Goal: Transaction & Acquisition: Purchase product/service

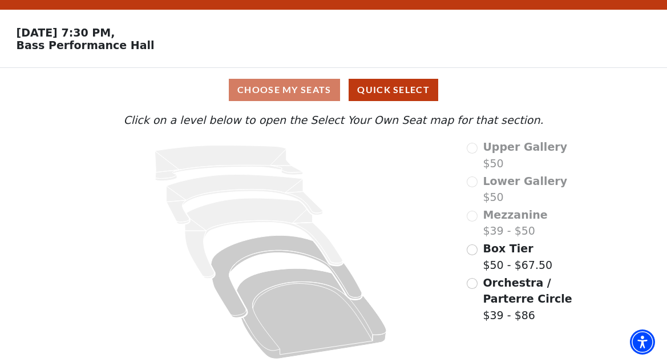
scroll to position [35, 0]
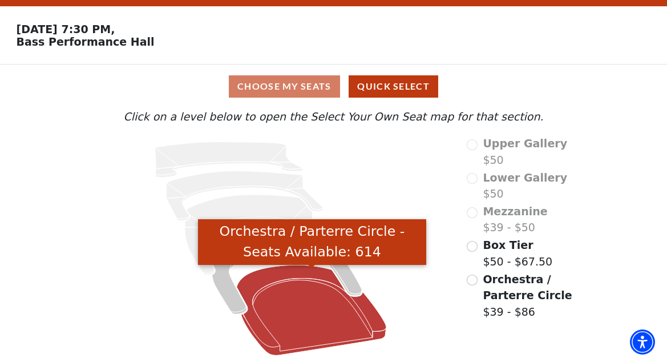
click at [300, 304] on icon "Orchestra / Parterre Circle - Seats Available: 614" at bounding box center [312, 310] width 150 height 91
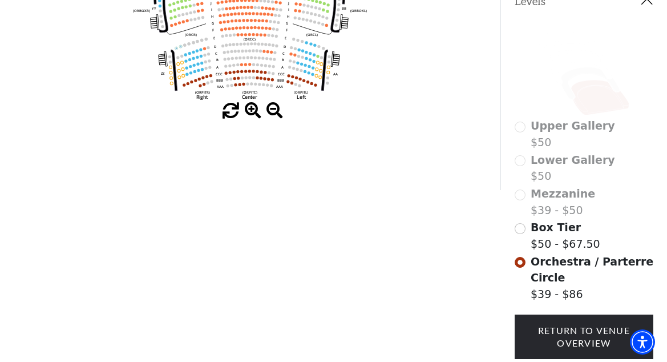
scroll to position [171, 0]
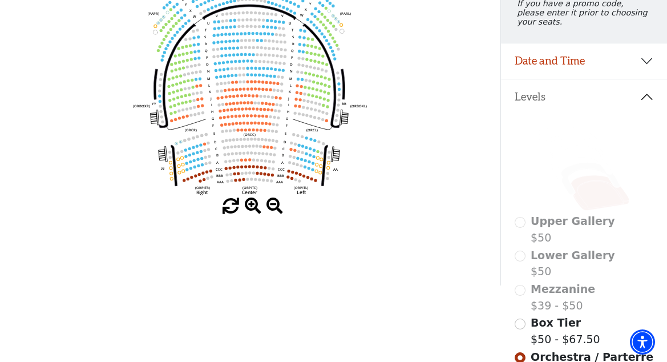
click at [254, 207] on span at bounding box center [253, 206] width 17 height 17
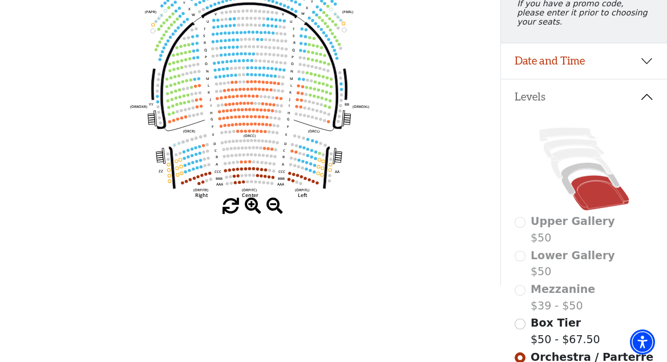
click at [254, 207] on span at bounding box center [253, 206] width 17 height 17
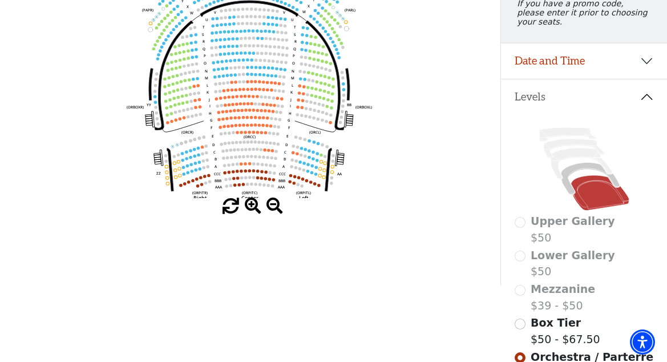
click at [254, 207] on span at bounding box center [253, 206] width 17 height 17
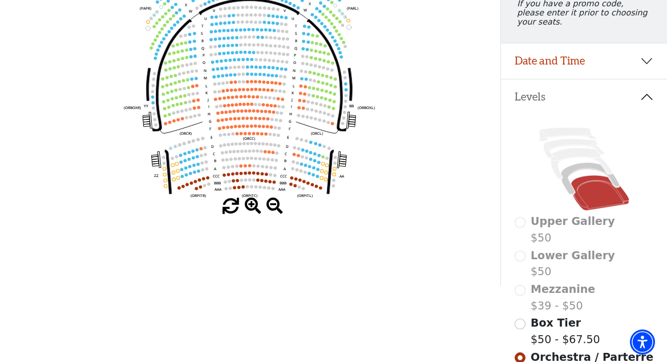
click at [254, 207] on span at bounding box center [253, 206] width 17 height 17
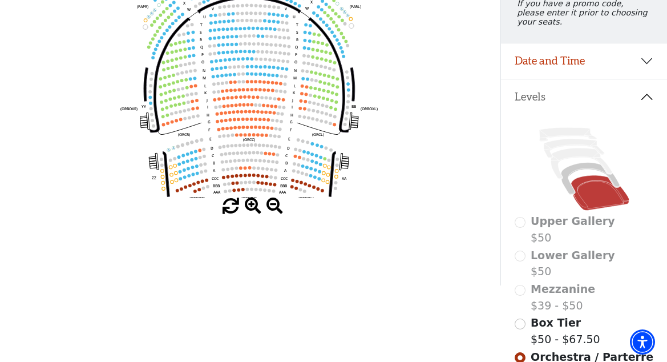
click at [254, 208] on span at bounding box center [253, 206] width 17 height 17
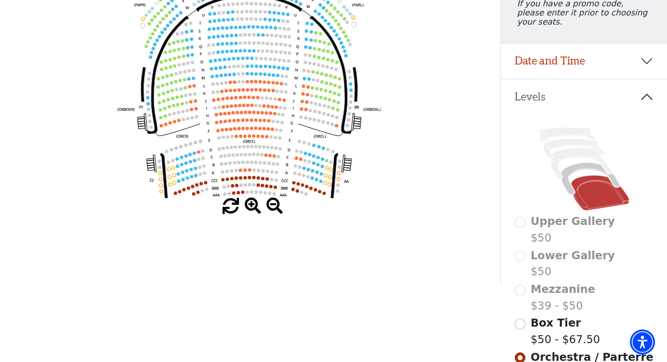
click at [254, 208] on span at bounding box center [253, 206] width 17 height 17
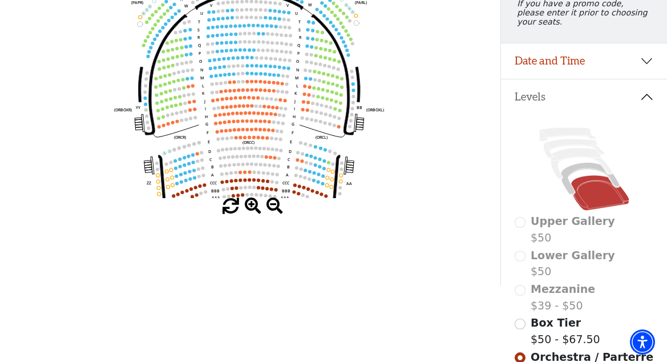
click at [254, 208] on span at bounding box center [253, 206] width 17 height 17
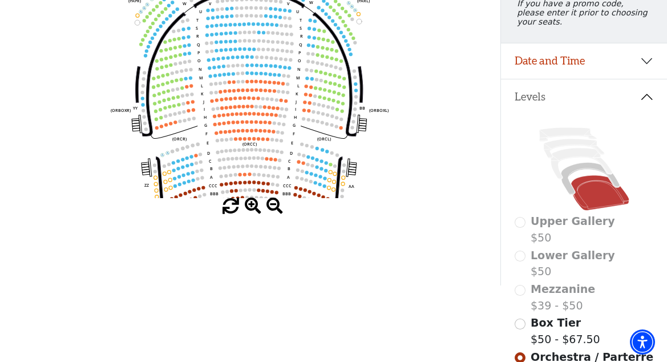
click at [254, 208] on span at bounding box center [253, 206] width 17 height 17
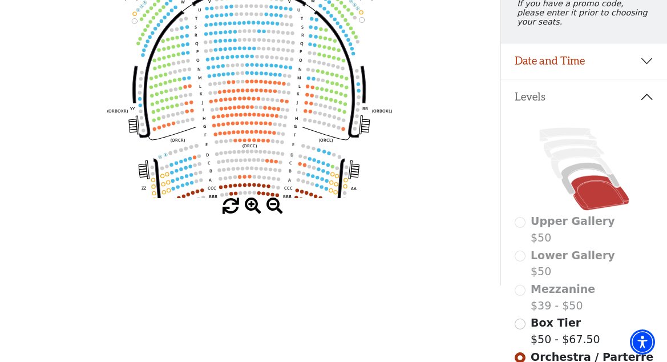
click at [254, 208] on span at bounding box center [253, 206] width 17 height 17
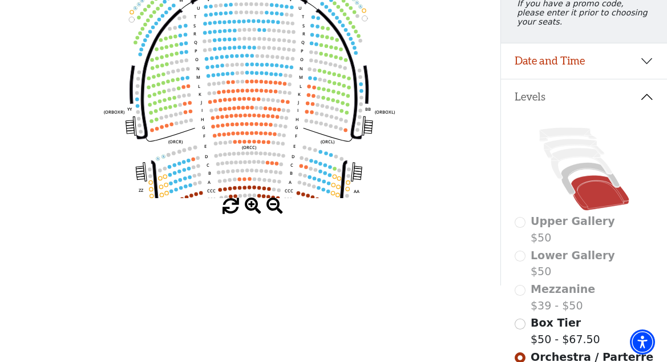
click at [254, 208] on span at bounding box center [253, 206] width 17 height 17
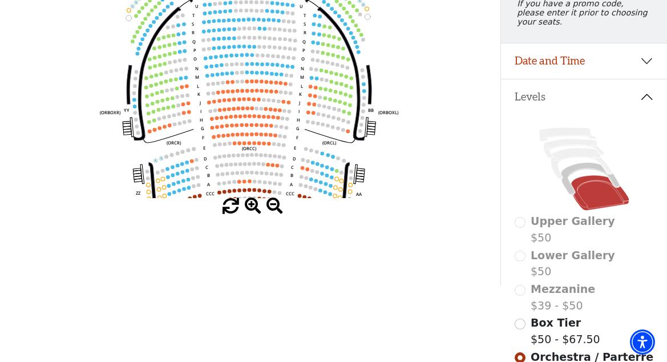
click at [254, 208] on span at bounding box center [253, 206] width 17 height 17
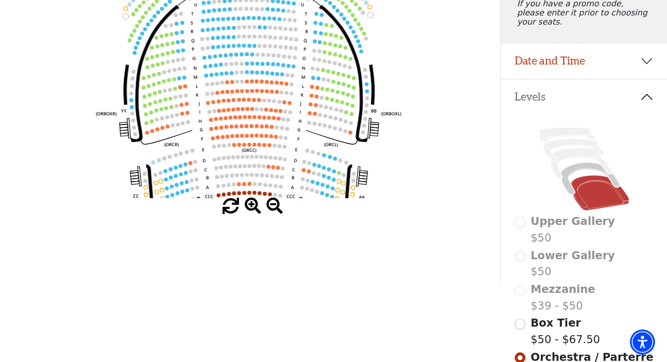
click at [254, 208] on span at bounding box center [253, 206] width 17 height 17
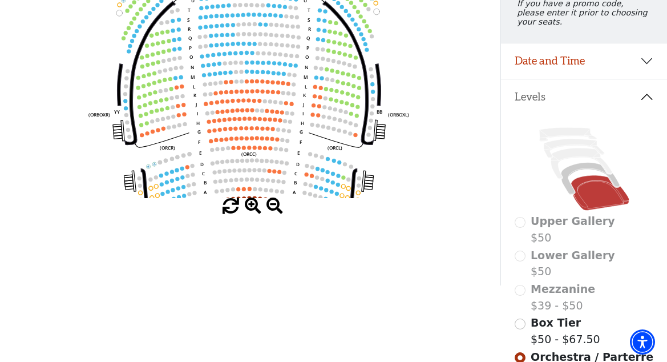
click at [254, 208] on span at bounding box center [253, 206] width 17 height 17
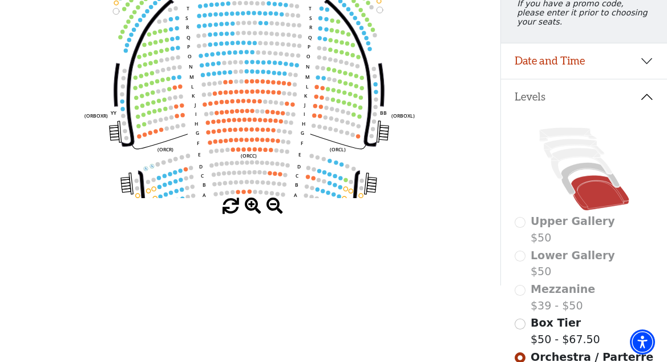
click at [254, 208] on span at bounding box center [253, 206] width 17 height 17
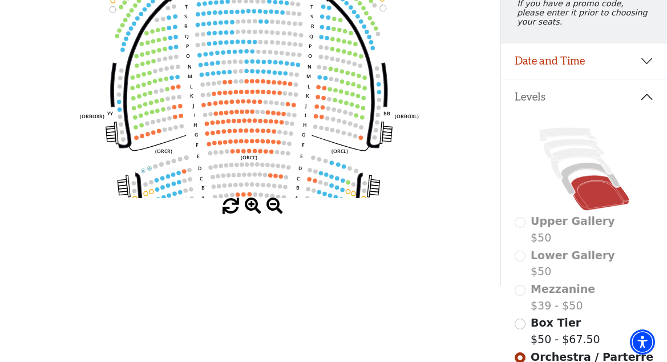
click at [254, 208] on span at bounding box center [253, 206] width 17 height 17
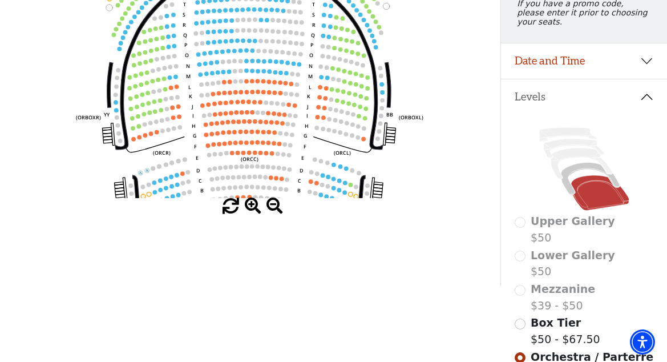
click at [254, 208] on span at bounding box center [253, 206] width 17 height 17
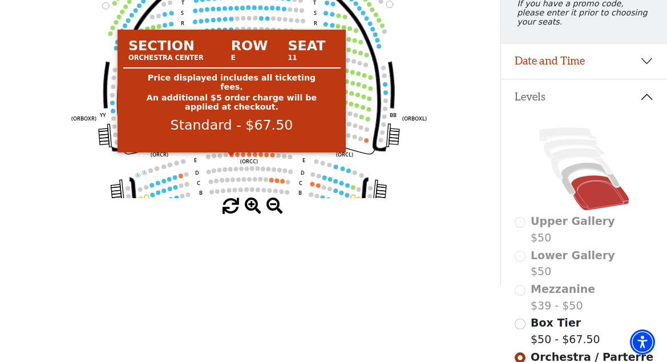
click at [232, 157] on circle at bounding box center [232, 154] width 5 height 5
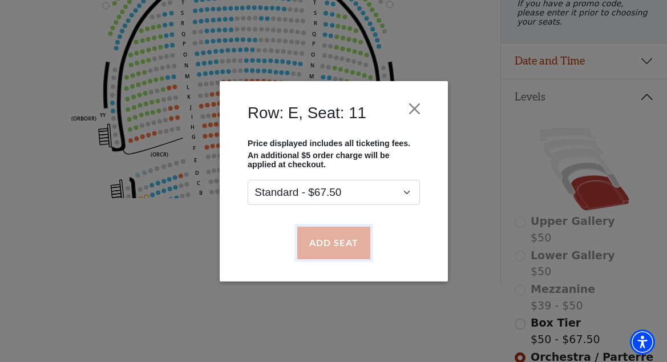
click at [329, 244] on button "Add Seat" at bounding box center [333, 243] width 73 height 32
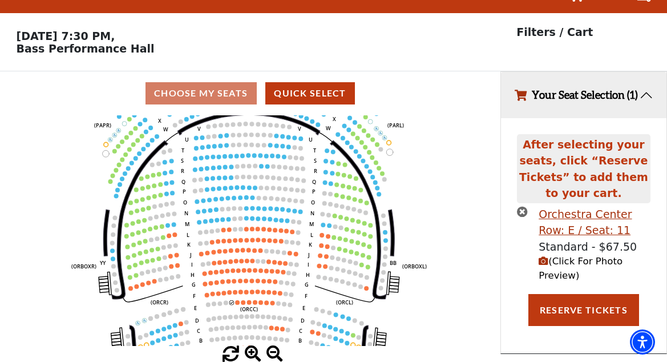
scroll to position [0, 0]
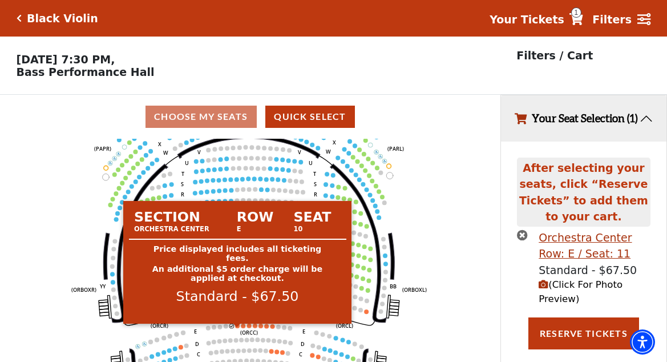
click at [238, 328] on circle at bounding box center [237, 326] width 5 height 5
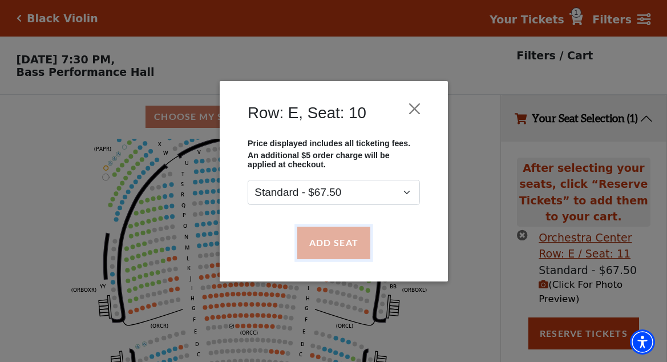
drag, startPoint x: 325, startPoint y: 247, endPoint x: 349, endPoint y: 244, distance: 24.2
click at [326, 247] on button "Add Seat" at bounding box center [333, 243] width 73 height 32
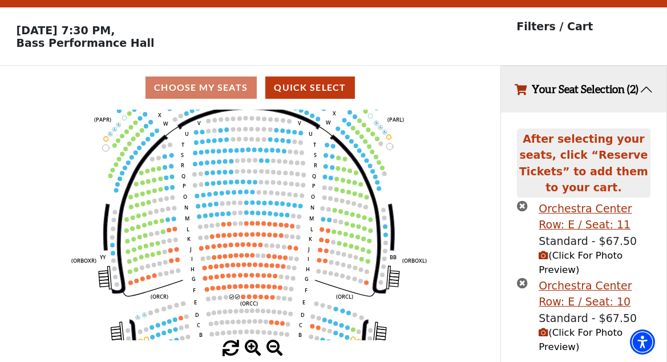
scroll to position [70, 0]
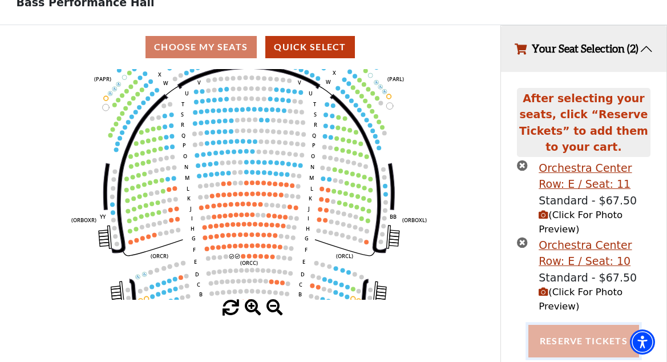
click at [548, 341] on button "Reserve Tickets" at bounding box center [584, 341] width 111 height 32
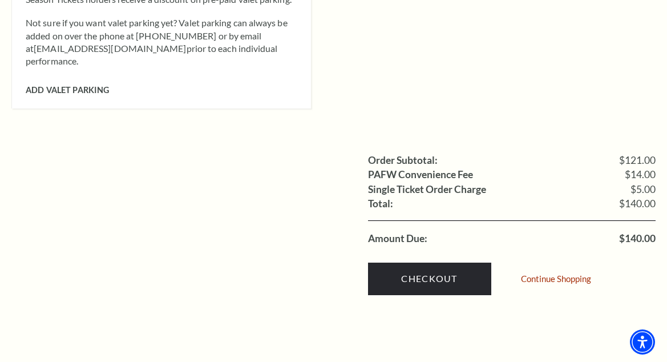
scroll to position [1085, 0]
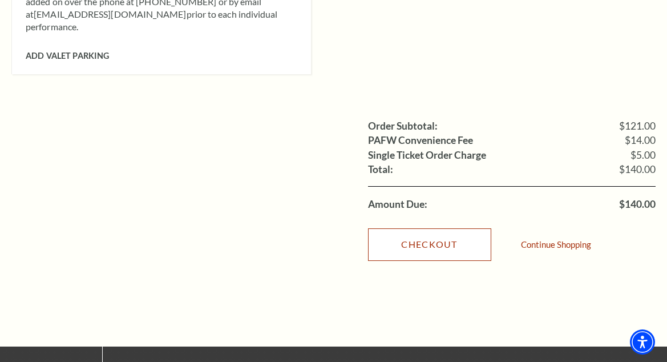
click at [421, 235] on link "Checkout" at bounding box center [429, 244] width 123 height 32
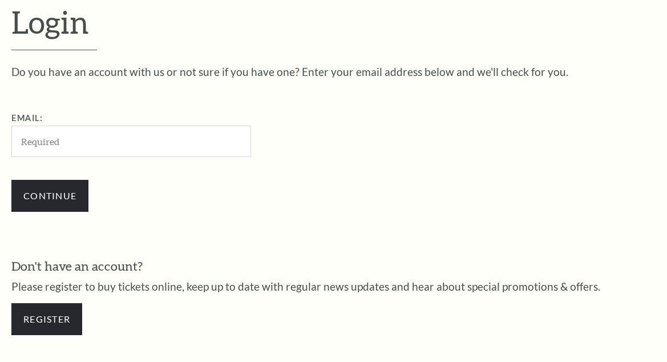
scroll to position [293, 0]
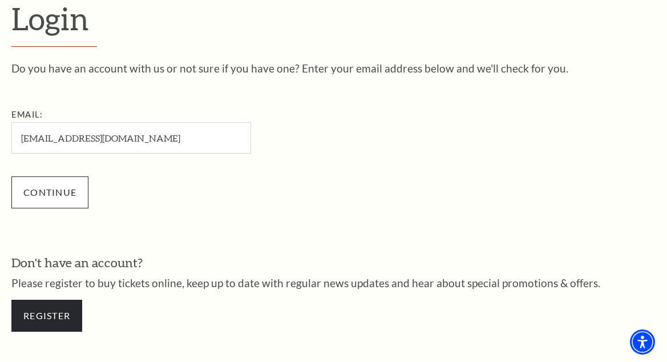
type input "farazraz55@gmail.com"
click at [66, 192] on input "Continue" at bounding box center [49, 192] width 77 height 32
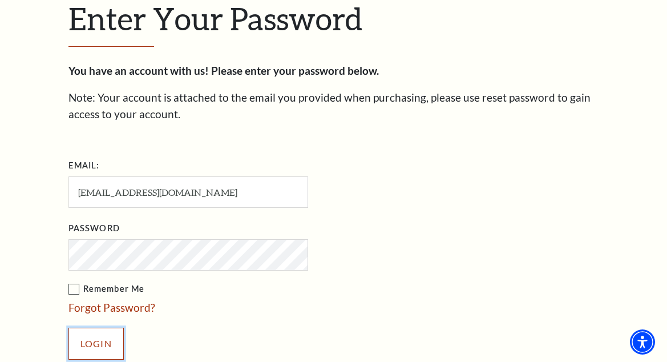
click at [105, 348] on input "Login" at bounding box center [96, 344] width 55 height 32
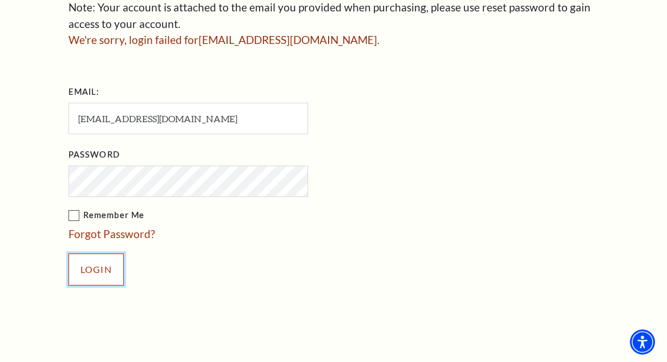
click at [96, 266] on input "Login" at bounding box center [96, 270] width 55 height 32
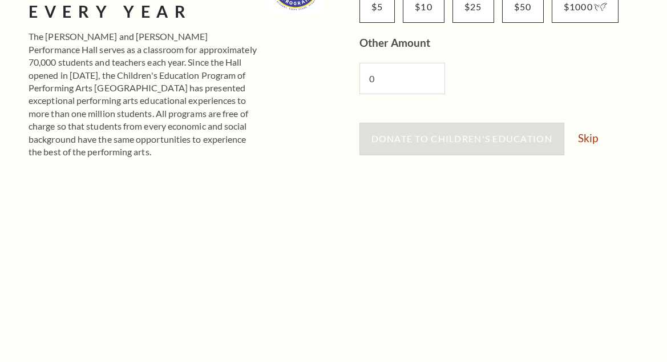
scroll to position [285, 0]
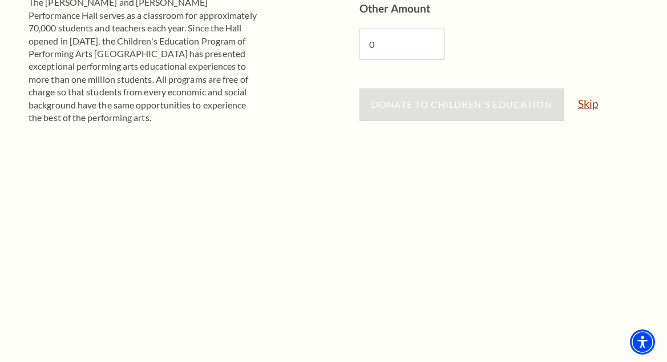
click at [590, 102] on link "Skip" at bounding box center [588, 103] width 20 height 11
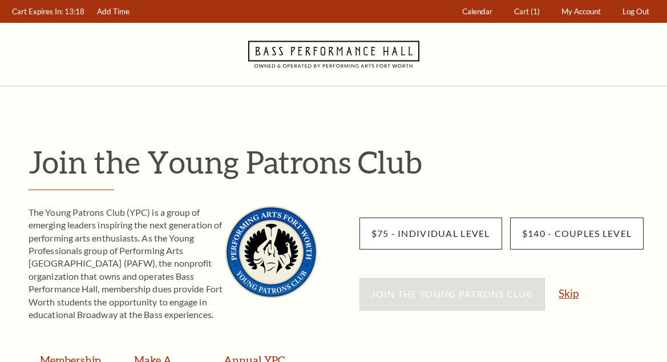
click at [574, 294] on link "Skip" at bounding box center [569, 293] width 20 height 11
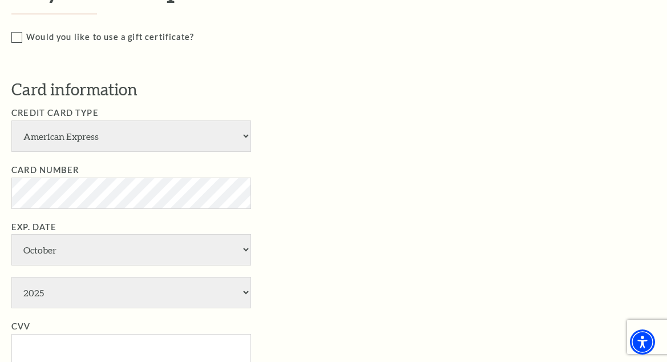
scroll to position [571, 0]
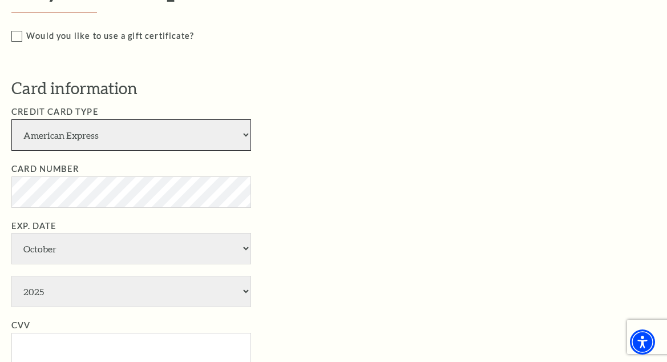
click at [181, 141] on select "American Express Visa Master Card Discover" at bounding box center [131, 134] width 240 height 31
click at [136, 146] on select "American Express Visa Master Card Discover" at bounding box center [131, 134] width 240 height 31
select select "24"
click at [11, 119] on select "American Express Visa Master Card Discover" at bounding box center [131, 134] width 240 height 31
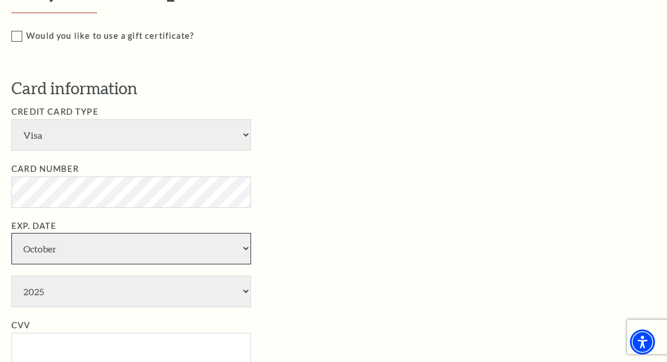
click at [113, 246] on select "January February March April May June July August September October November De…" at bounding box center [131, 248] width 240 height 31
select select "11"
click at [11, 233] on select "January February March April May June July August September October November De…" at bounding box center [131, 248] width 240 height 31
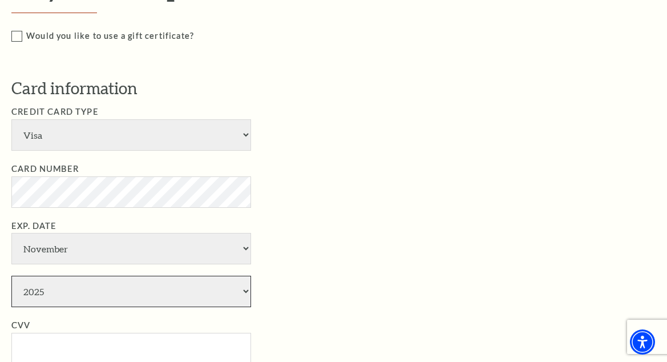
click at [91, 287] on select "2025 2026 2027 2028 2029 2030 2031 2032 2033 2034" at bounding box center [131, 291] width 240 height 31
select select "2029"
click at [11, 276] on select "2025 2026 2027 2028 2029 2030 2031 2032 2033 2034" at bounding box center [131, 291] width 240 height 31
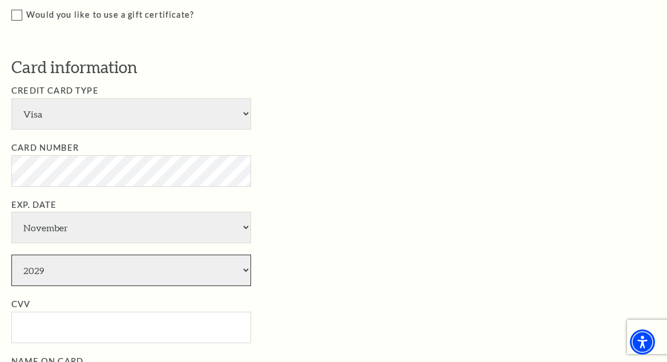
scroll to position [628, 0]
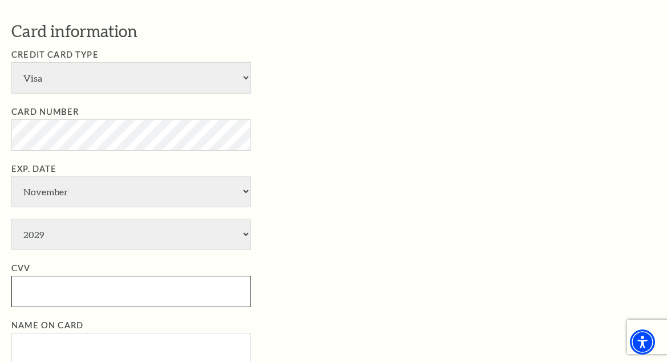
click at [77, 283] on input "CVV" at bounding box center [131, 291] width 240 height 31
type input "438"
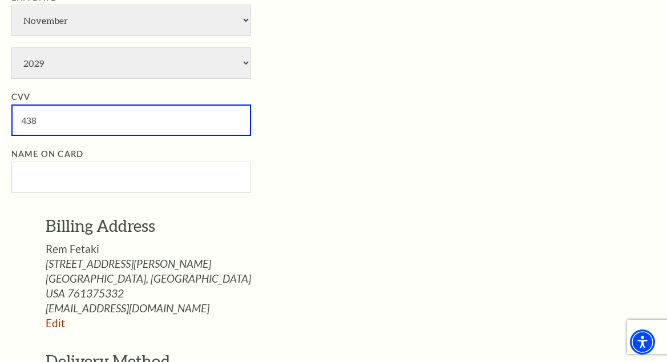
scroll to position [856, 0]
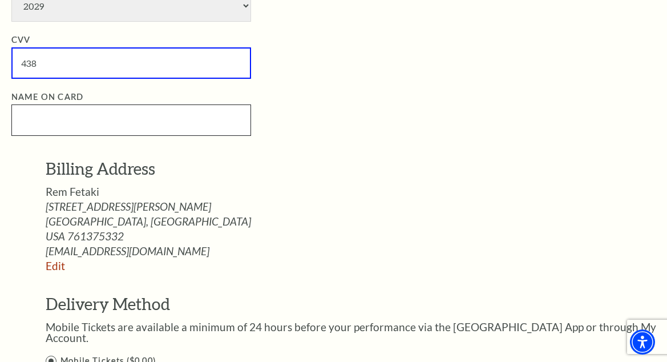
click at [70, 120] on input "Name on Card" at bounding box center [131, 119] width 240 height 31
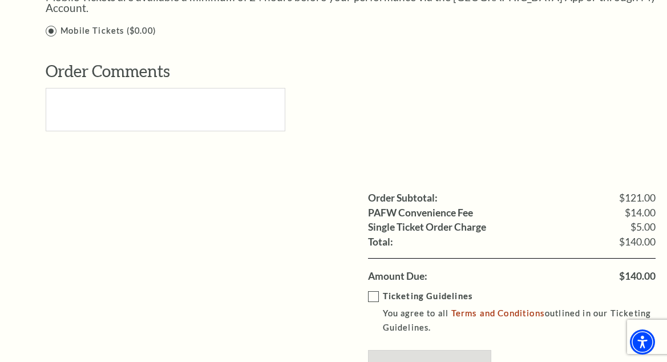
scroll to position [1256, 0]
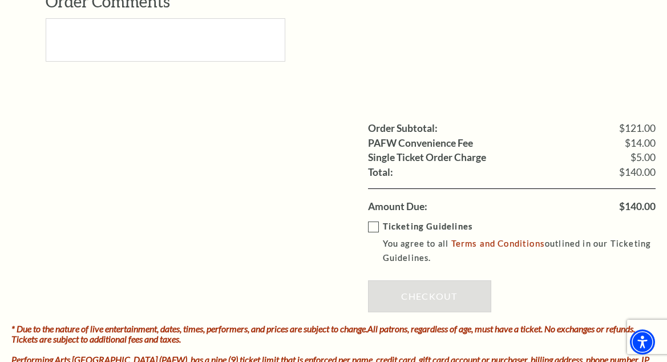
type input "Rem Fateki"
click at [371, 220] on label "Ticketing Guidelines You agree to all Terms and Conditions outlined in our Tick…" at bounding box center [520, 243] width 304 height 46
click at [0, 0] on input "Ticketing Guidelines You agree to all Terms and Conditions outlined in our Tick…" at bounding box center [0, 0] width 0 height 0
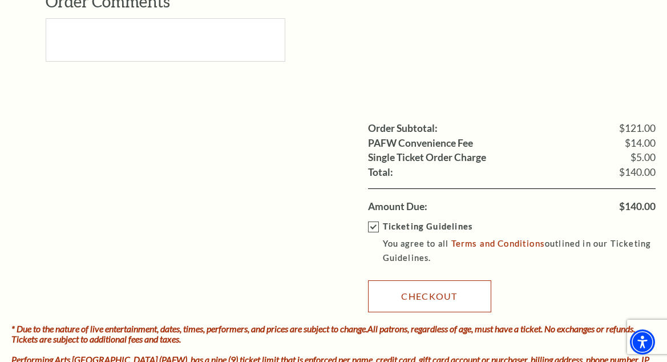
click at [399, 285] on link "Checkout" at bounding box center [429, 296] width 123 height 32
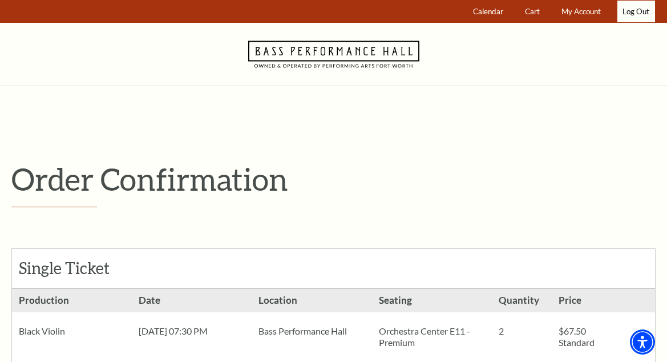
click at [629, 10] on link "Log Out" at bounding box center [637, 12] width 38 height 22
